Goal: Find specific page/section: Find specific page/section

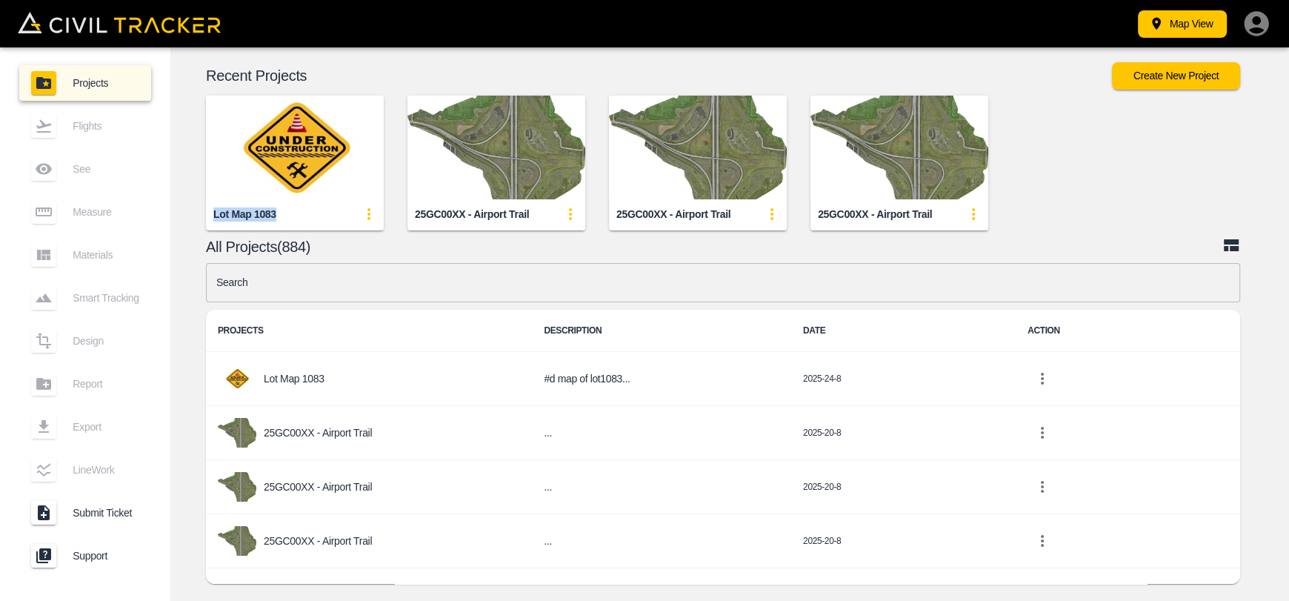
drag, startPoint x: 211, startPoint y: 221, endPoint x: 281, endPoint y: 214, distance: 69.9
click at [281, 214] on div "Lot Map 1083" at bounding box center [295, 214] width 178 height 30
copy div "Lot Map 1083"
click at [318, 166] on img "button" at bounding box center [295, 148] width 178 height 104
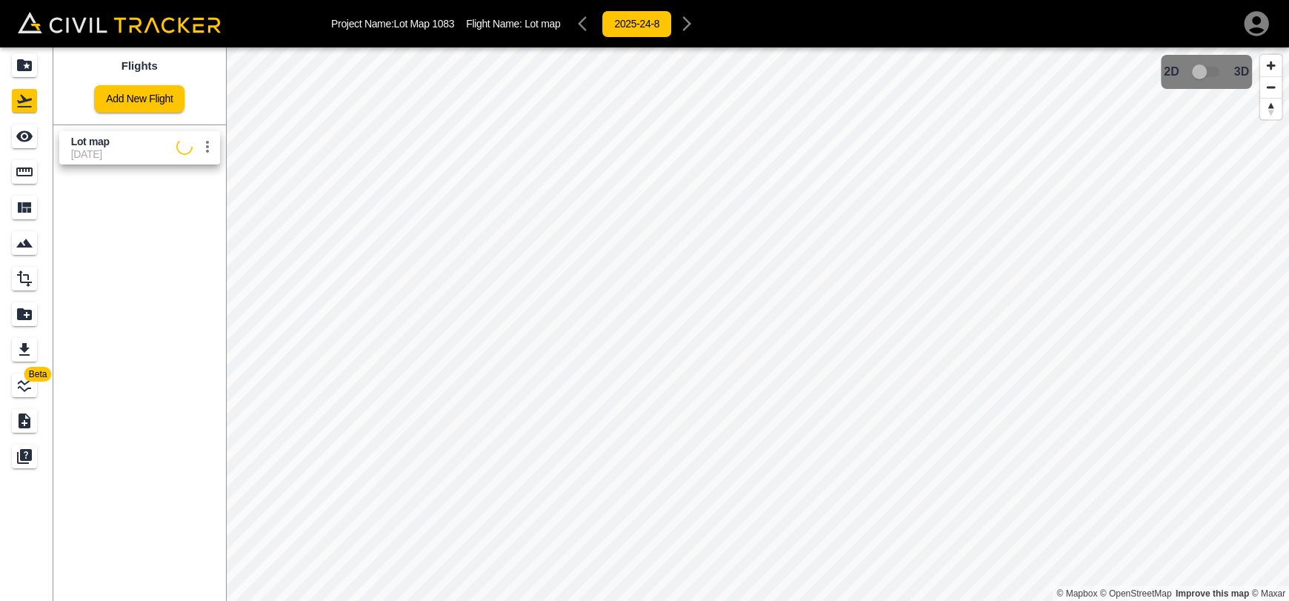
click at [137, 138] on span "Lot map" at bounding box center [123, 142] width 105 height 14
click at [36, 133] on div "See" at bounding box center [24, 136] width 25 height 24
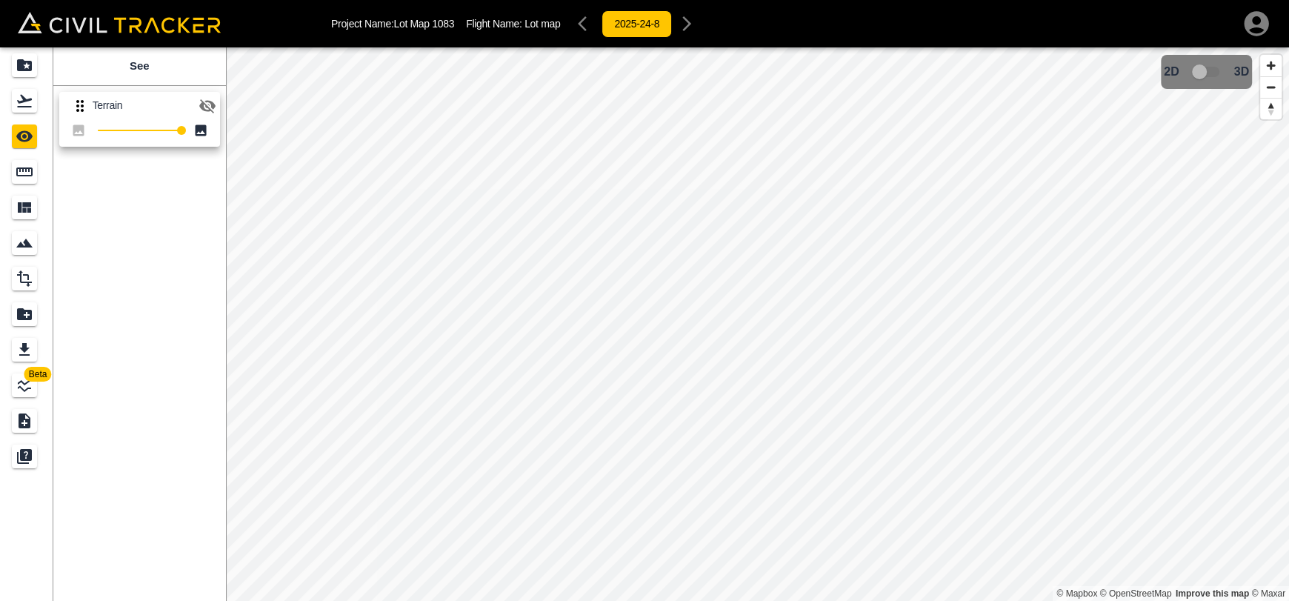
click at [221, 110] on div "Terrain 100" at bounding box center [136, 116] width 179 height 73
click at [205, 107] on icon "button" at bounding box center [208, 106] width 18 height 18
click at [37, 95] on div "Flights" at bounding box center [27, 101] width 30 height 24
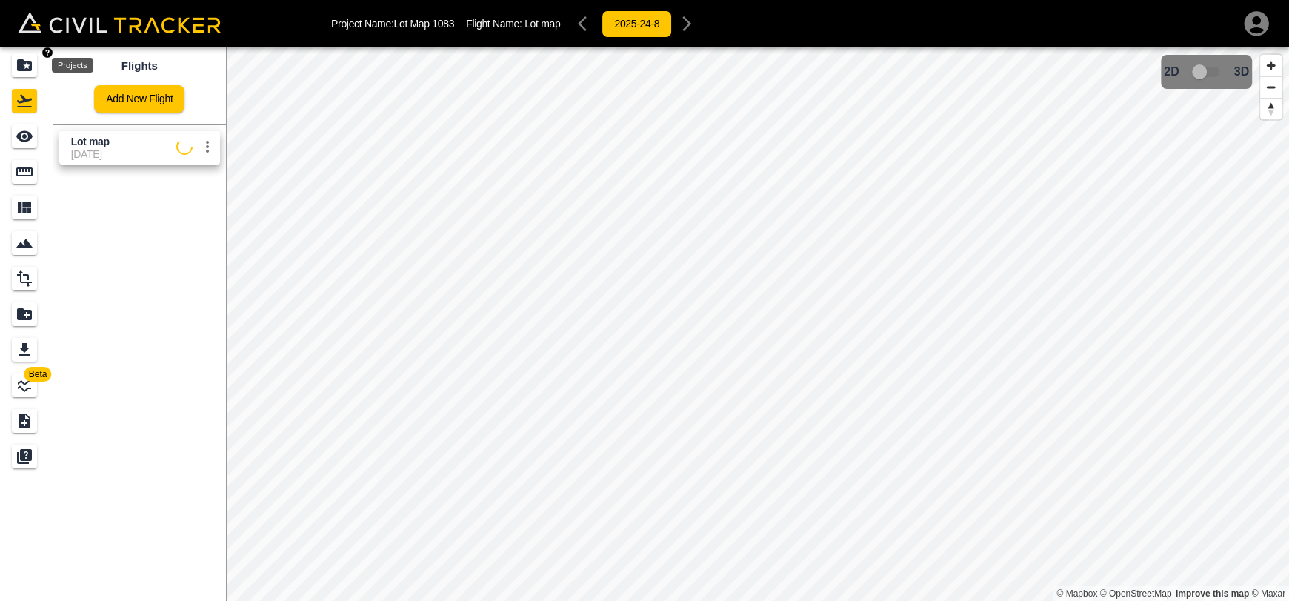
click at [27, 63] on icon "Projects" at bounding box center [25, 65] width 18 height 18
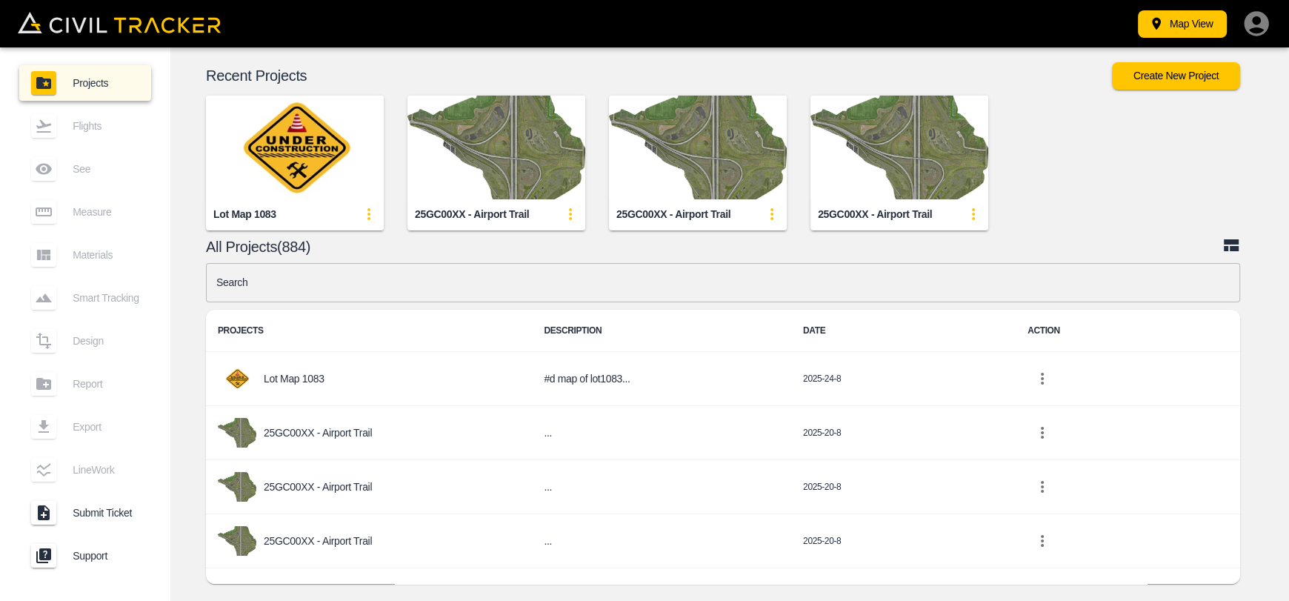
click at [344, 153] on img "button" at bounding box center [295, 148] width 178 height 104
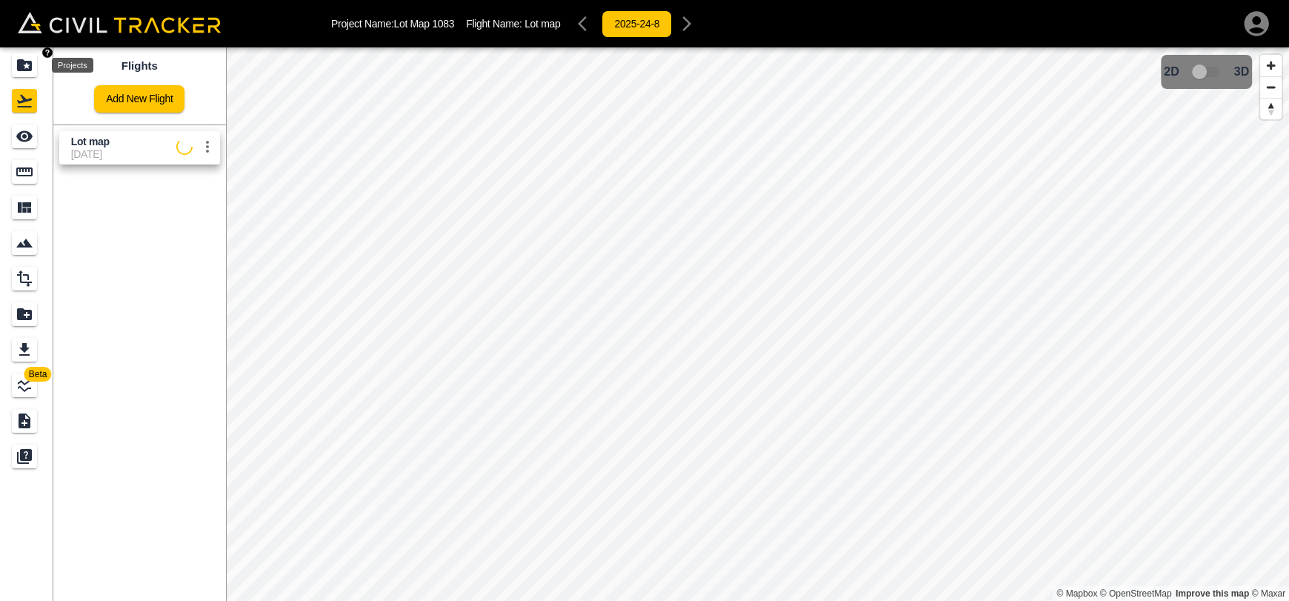
click at [24, 57] on icon "Projects" at bounding box center [25, 65] width 18 height 18
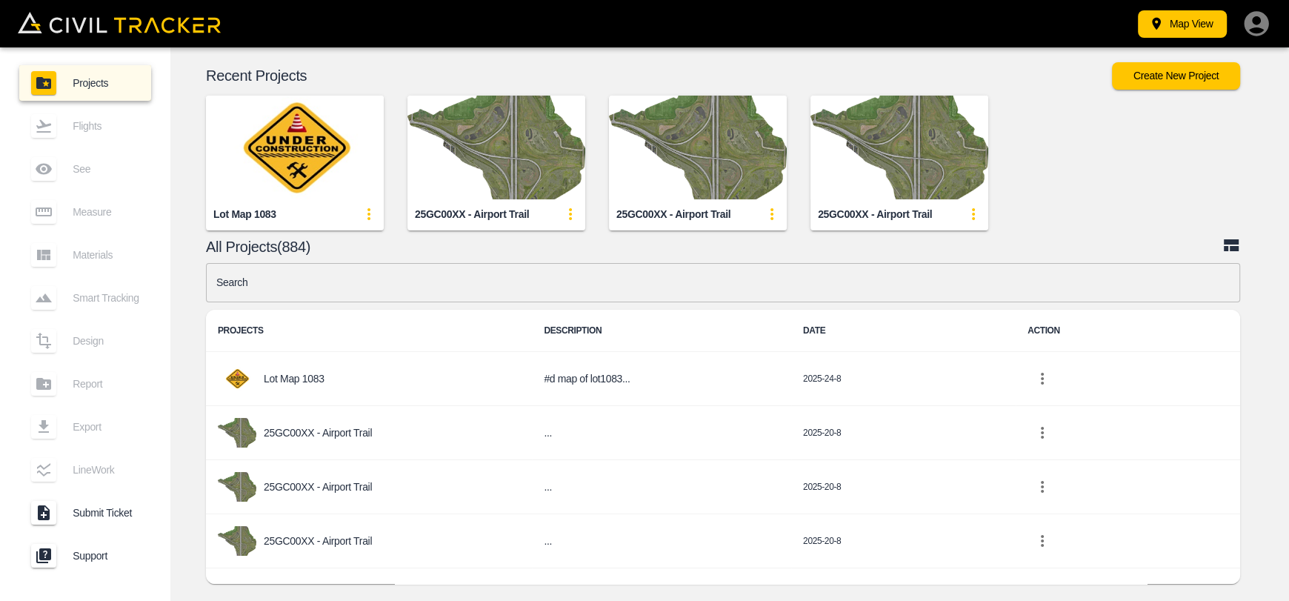
click at [261, 147] on img "button" at bounding box center [295, 148] width 178 height 104
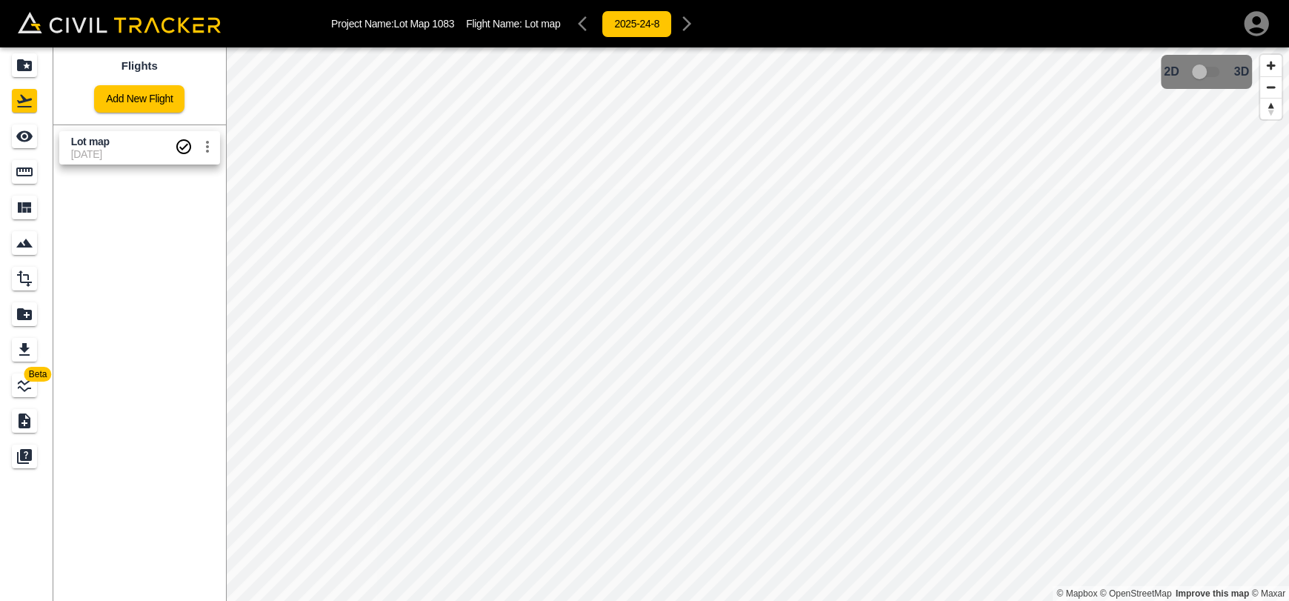
drag, startPoint x: 121, startPoint y: 150, endPoint x: 111, endPoint y: 147, distance: 10.8
click at [120, 150] on span "[DATE]" at bounding box center [123, 154] width 104 height 12
click at [16, 73] on icon "Projects" at bounding box center [25, 65] width 18 height 18
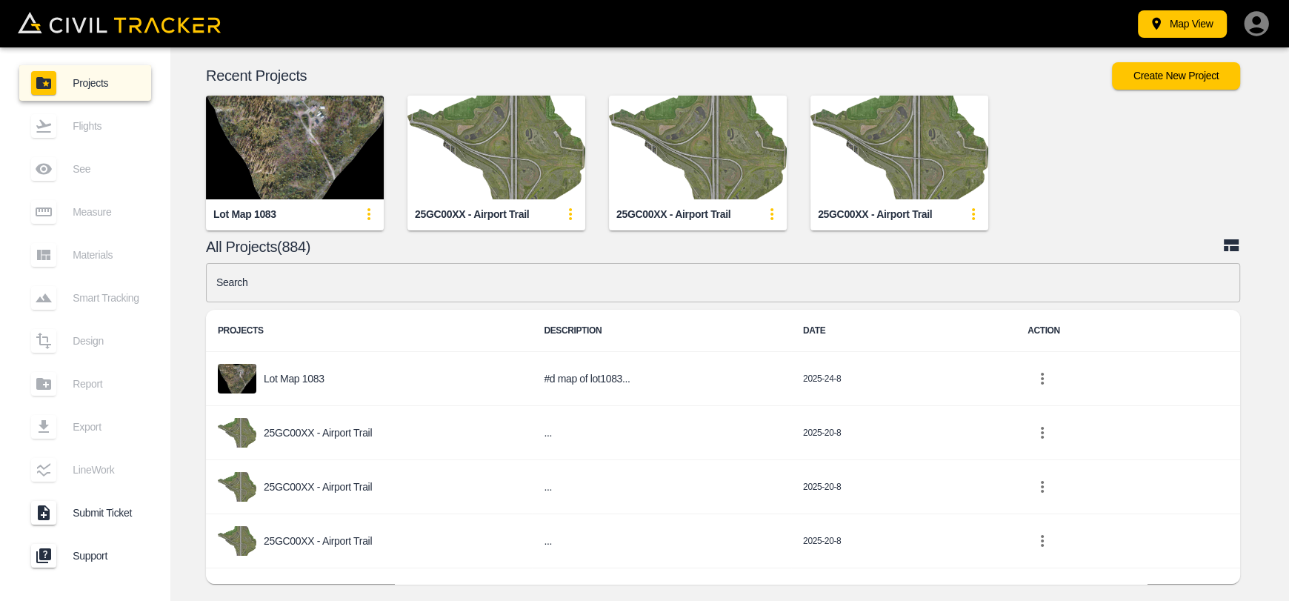
click at [294, 128] on img "button" at bounding box center [295, 148] width 178 height 104
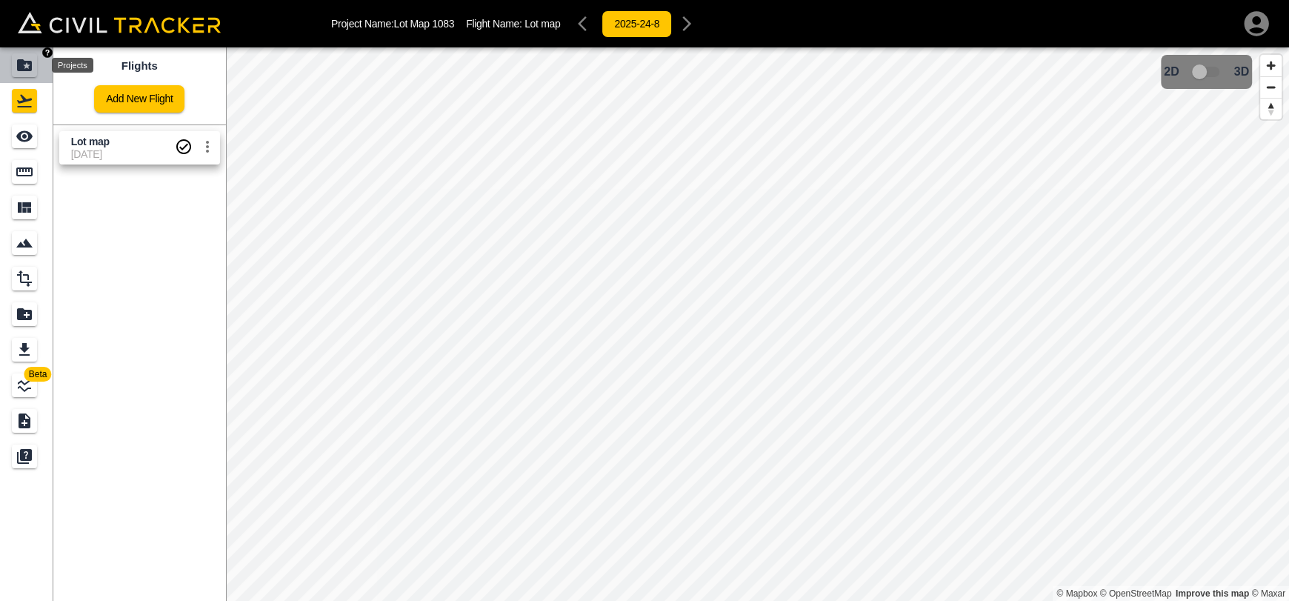
click at [28, 67] on icon "Projects" at bounding box center [24, 65] width 15 height 12
